Goal: Task Accomplishment & Management: Use online tool/utility

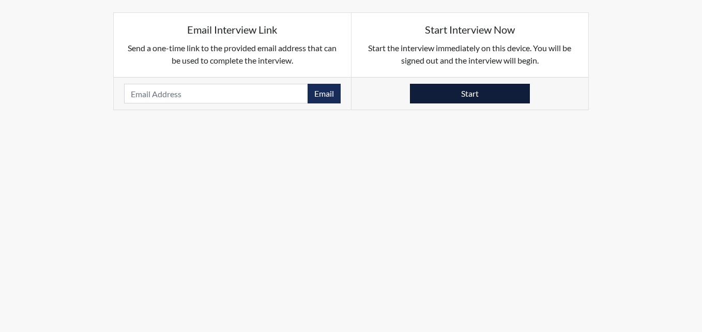
click at [434, 94] on button "Start" at bounding box center [470, 94] width 120 height 20
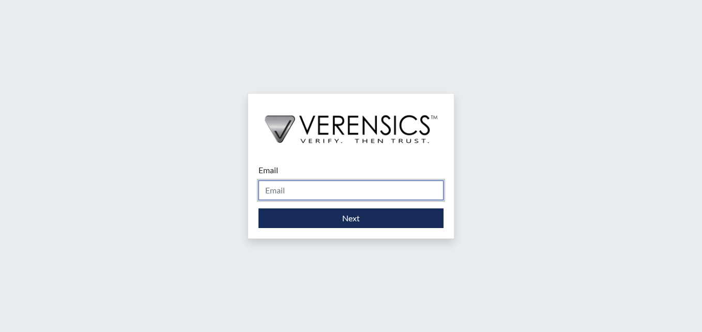
click at [277, 191] on input "Email" at bounding box center [350, 190] width 185 height 20
type input "[PERSON_NAME][EMAIL_ADDRESS][PERSON_NAME][DOMAIN_NAME]"
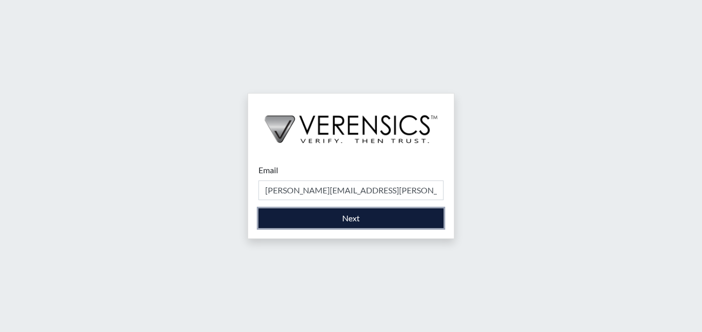
click at [313, 224] on button "Next" at bounding box center [350, 218] width 185 height 20
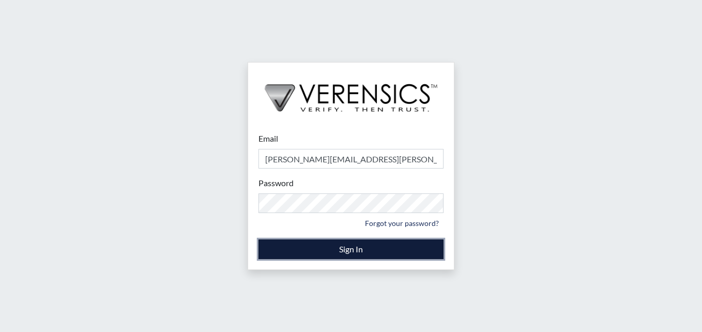
click at [317, 249] on button "Sign In" at bounding box center [350, 249] width 185 height 20
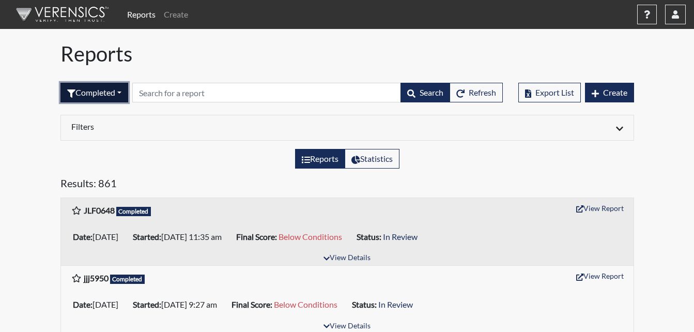
click at [120, 87] on button "Completed" at bounding box center [94, 93] width 68 height 20
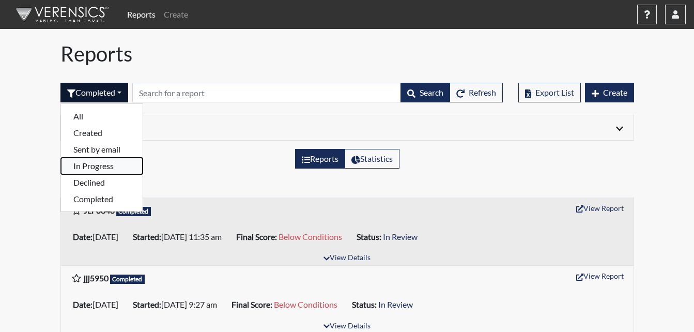
click at [107, 170] on button "In Progress" at bounding box center [102, 166] width 82 height 17
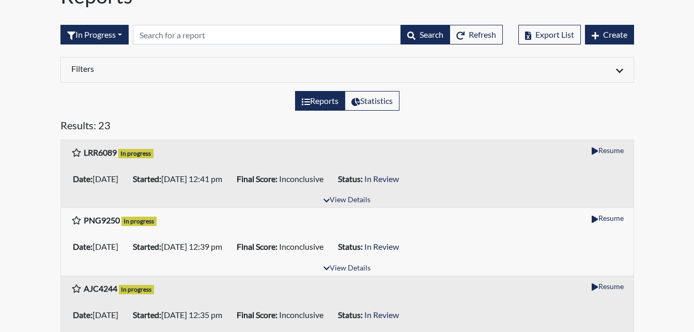
scroll to position [52, 0]
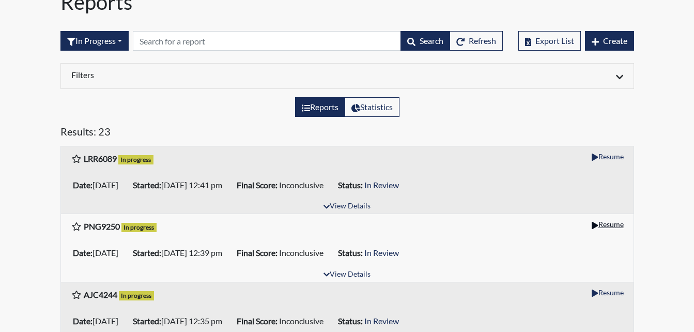
click at [602, 227] on button "Resume" at bounding box center [607, 224] width 41 height 16
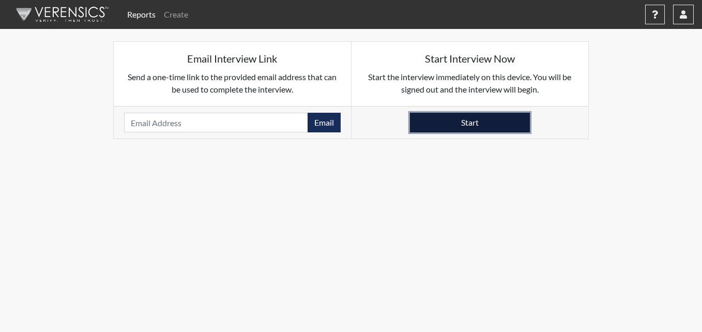
click at [486, 125] on button "Start" at bounding box center [470, 123] width 120 height 20
